Goal: Go to known website: Access a specific website the user already knows

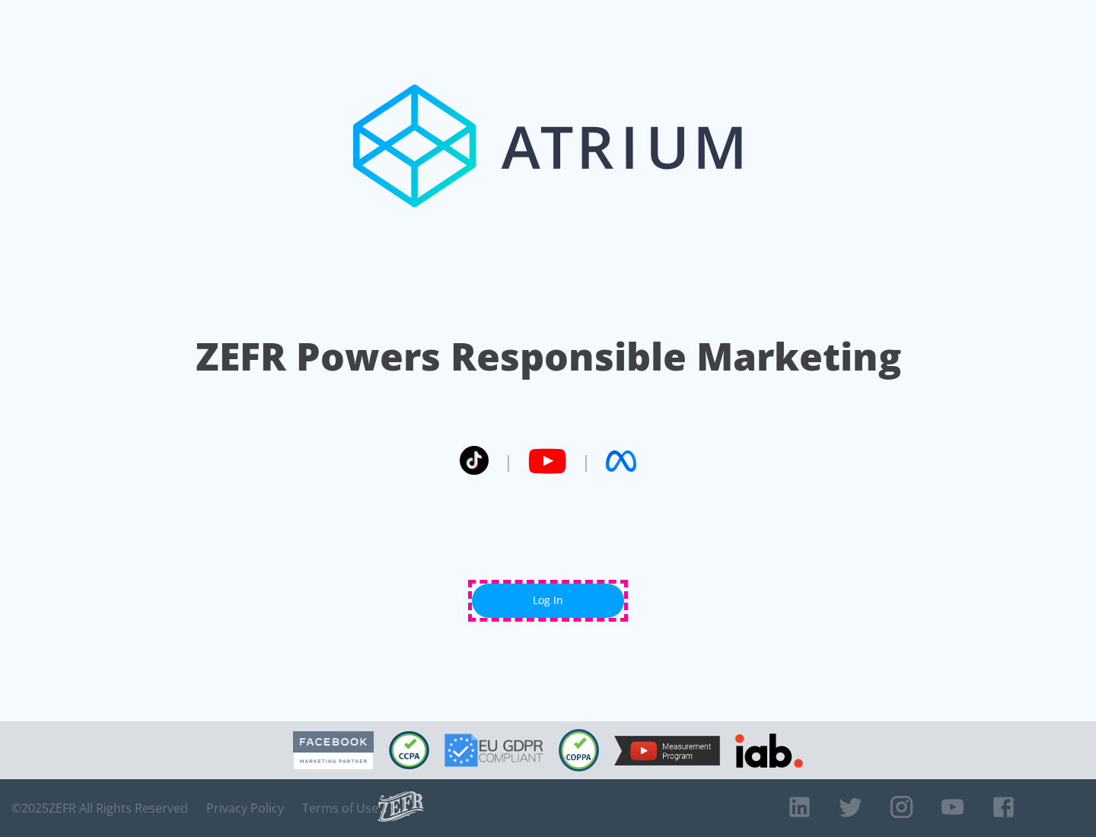
click at [548, 601] on link "Log In" at bounding box center [548, 601] width 152 height 34
